Goal: Register for event/course

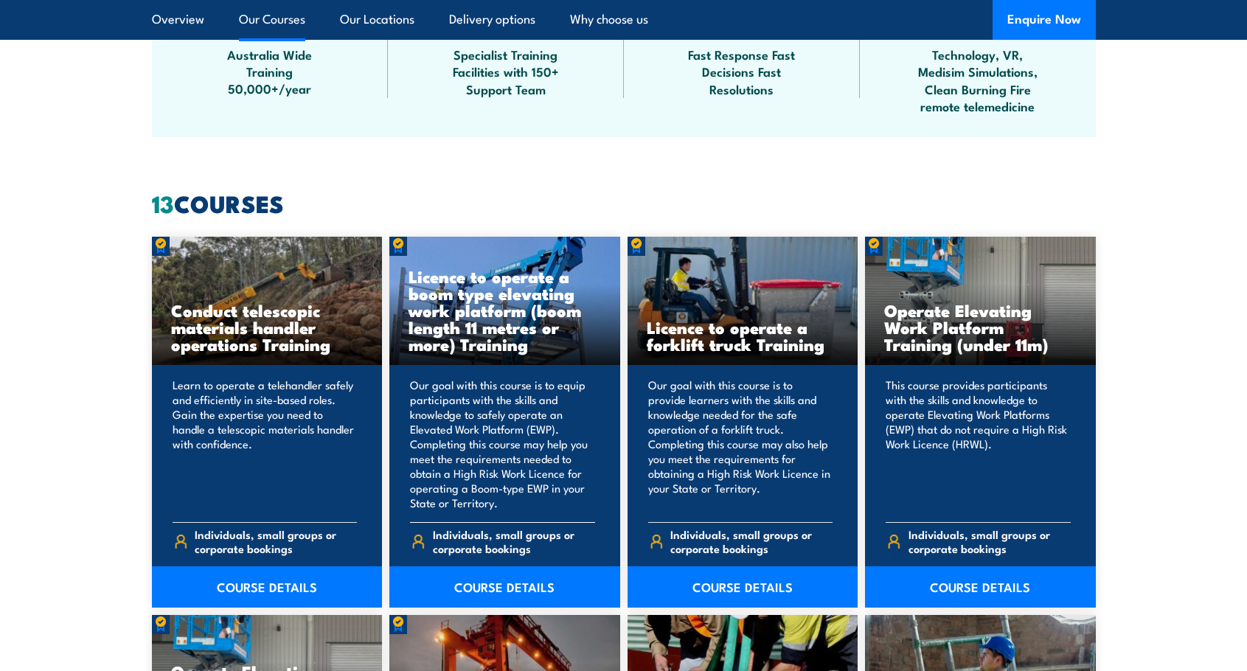
scroll to position [1032, 0]
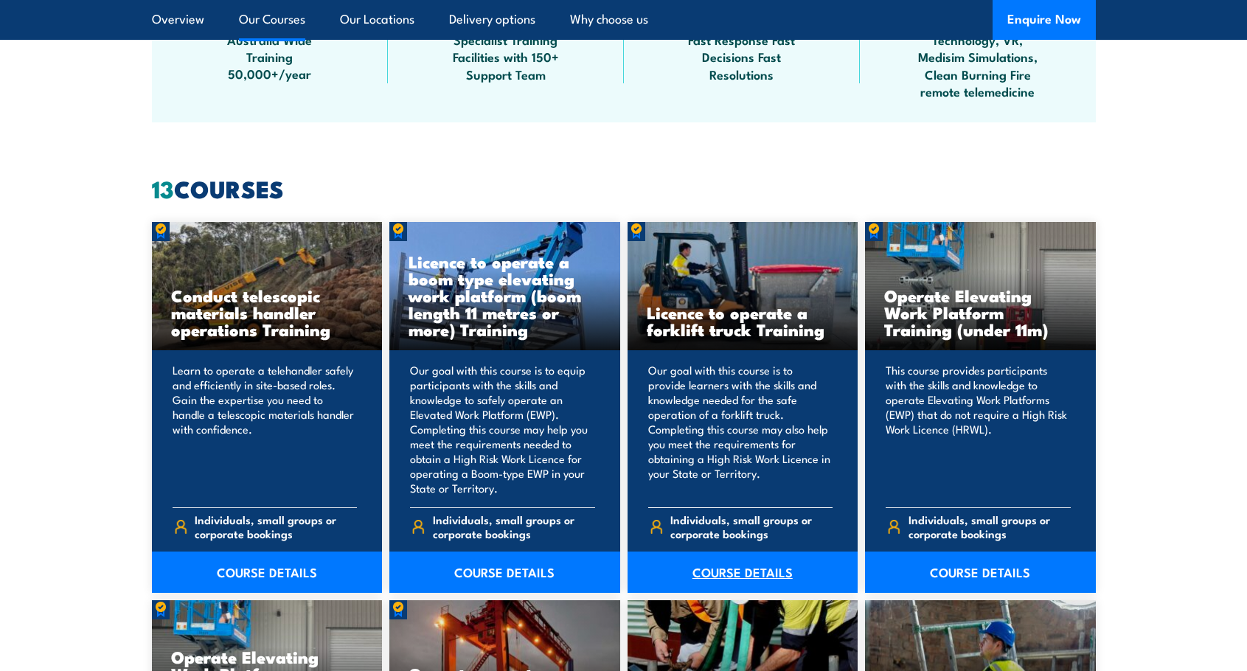
click at [755, 572] on link "COURSE DETAILS" at bounding box center [742, 571] width 231 height 41
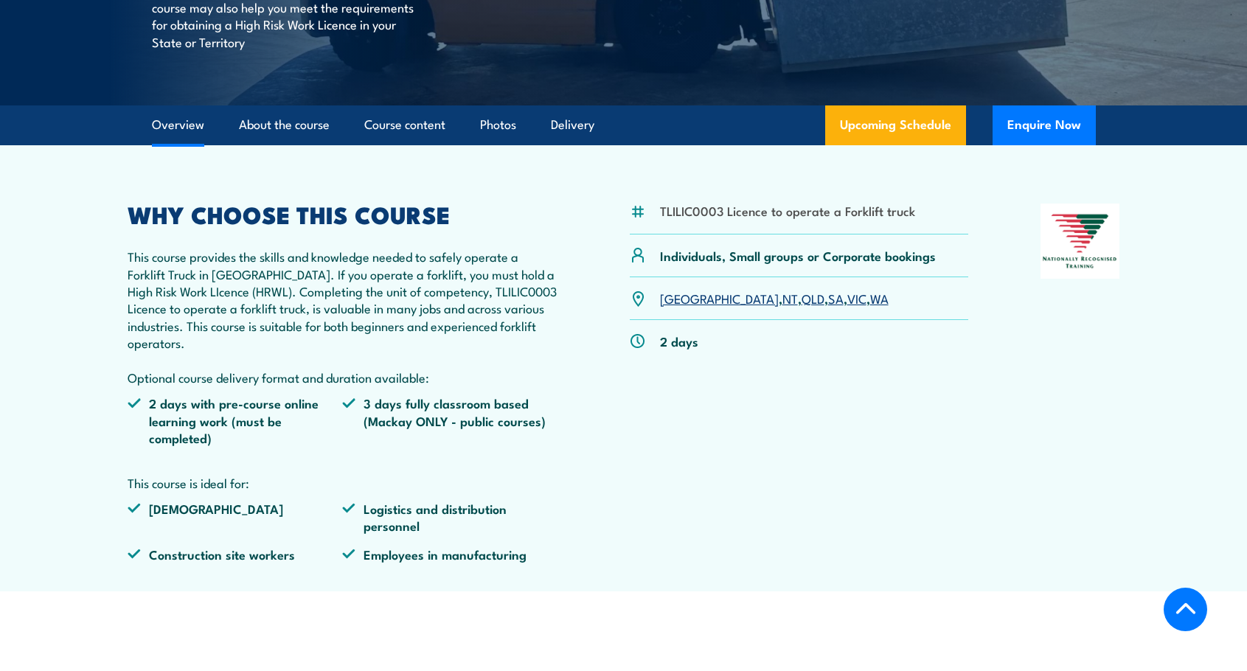
scroll to position [369, 0]
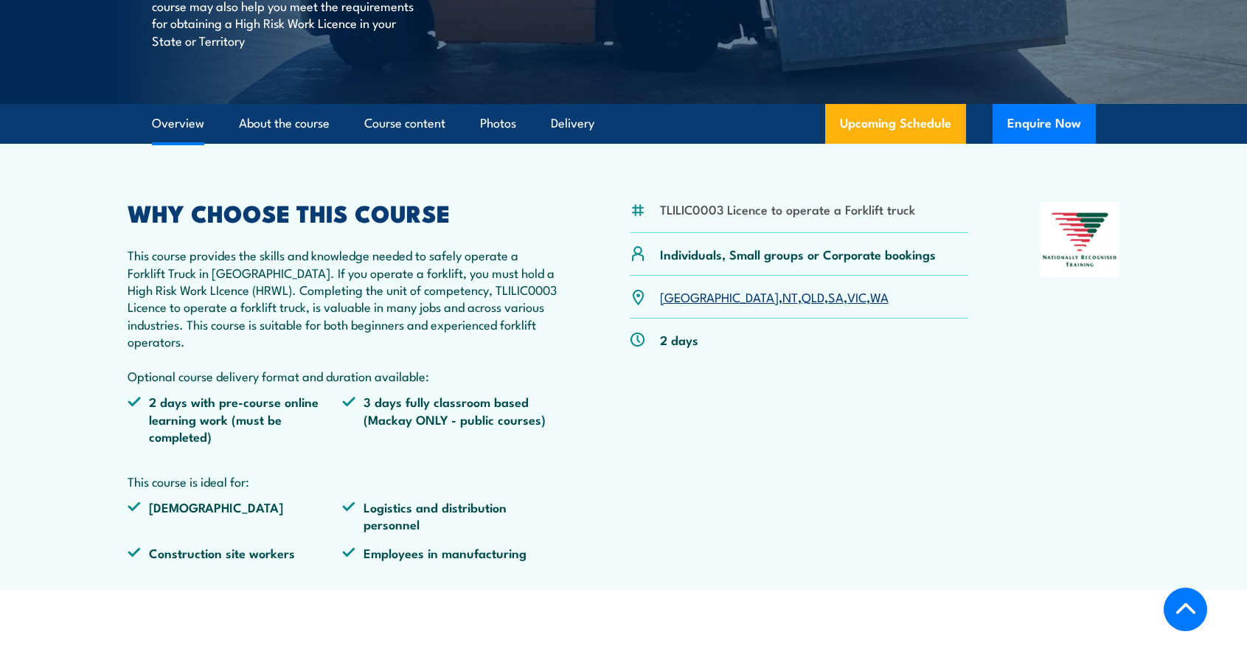
click at [870, 297] on link "WA" at bounding box center [879, 297] width 18 height 18
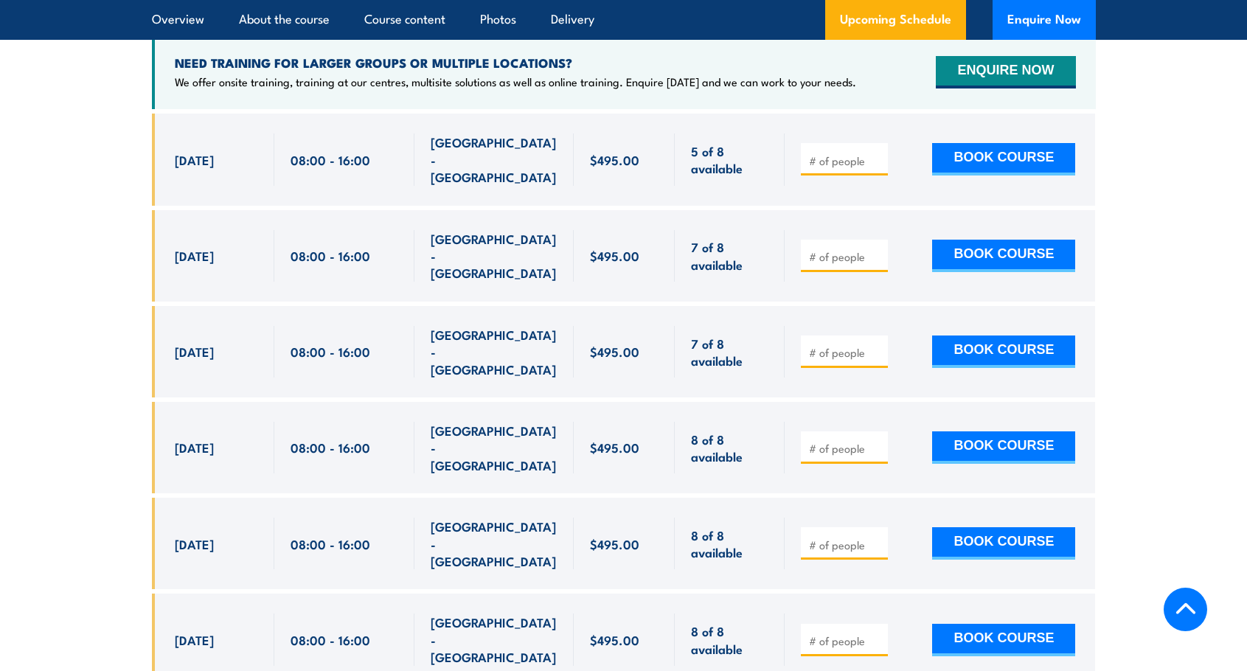
scroll to position [2394, 0]
